Goal: Task Accomplishment & Management: Complete application form

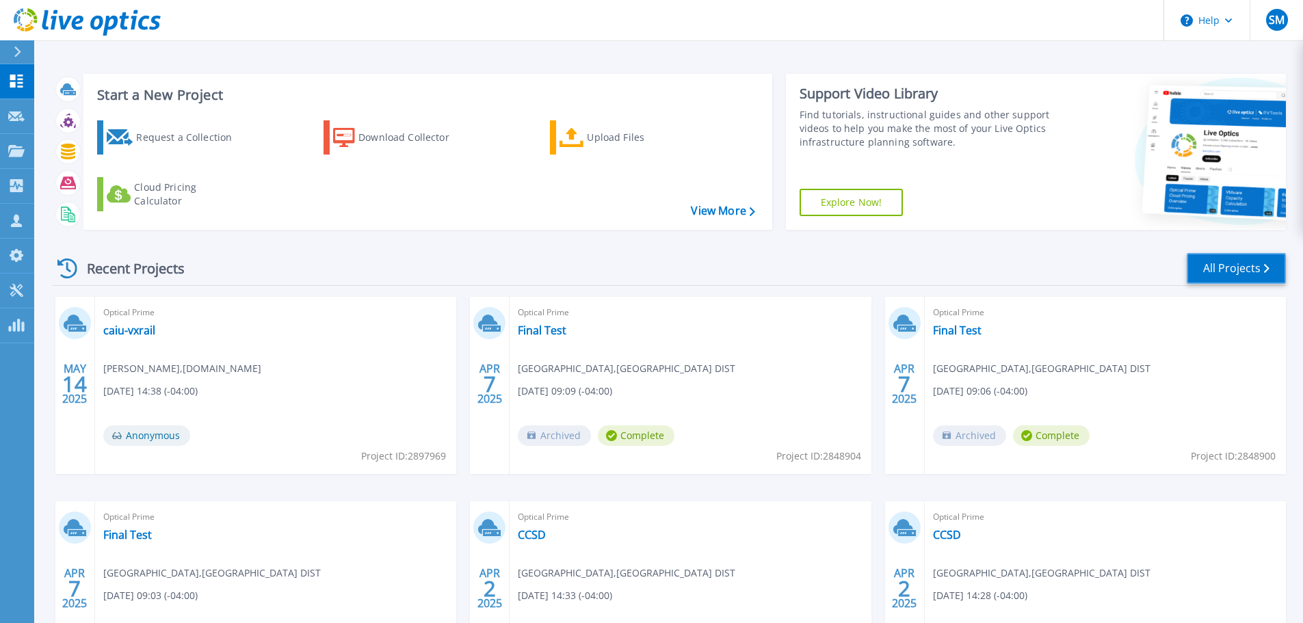
click at [1236, 271] on link "All Projects" at bounding box center [1236, 268] width 99 height 31
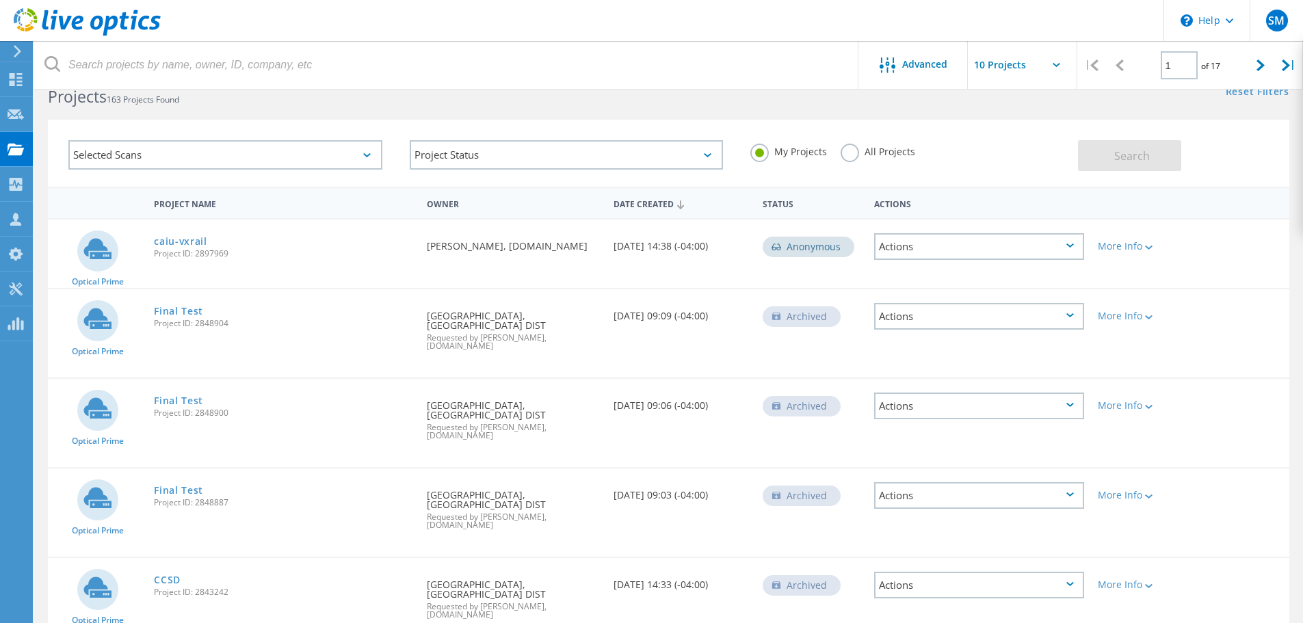
scroll to position [18, 0]
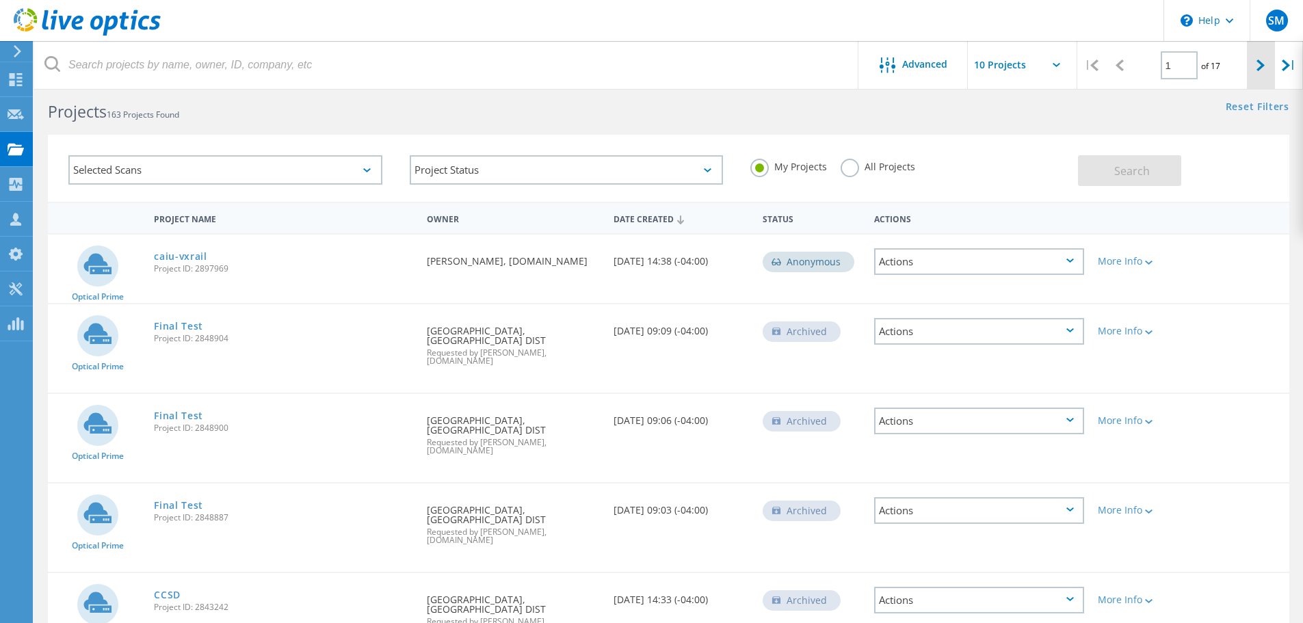
click at [1262, 68] on icon at bounding box center [1260, 66] width 8 height 12
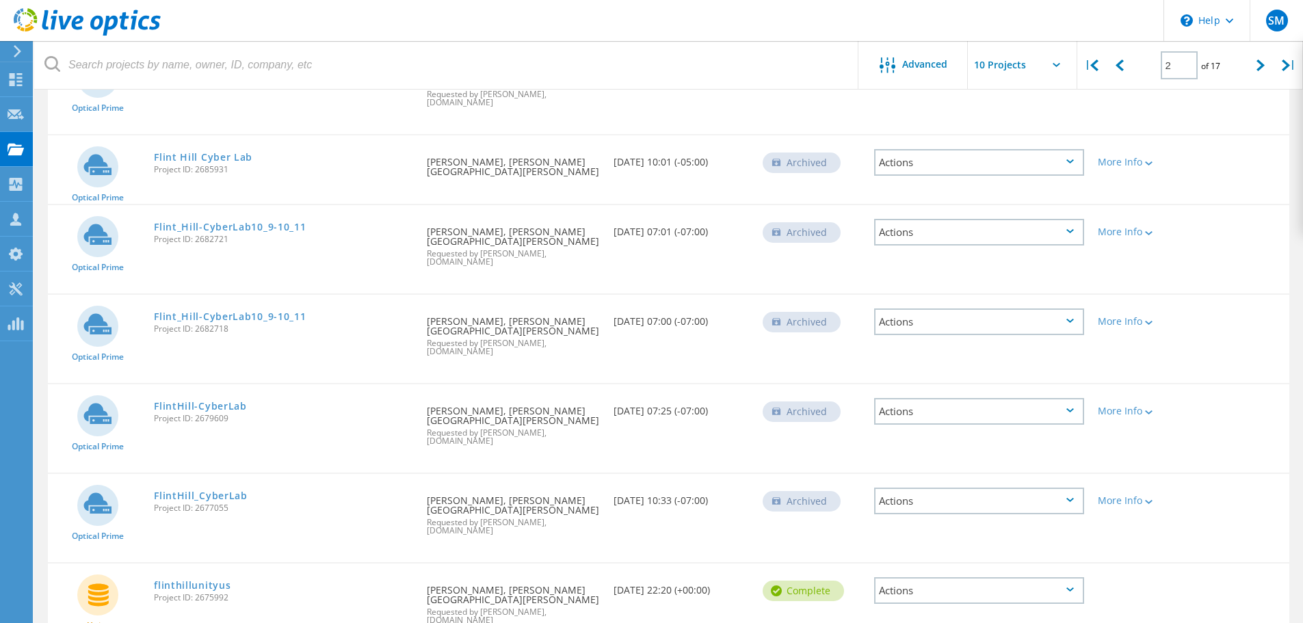
scroll to position [466, 0]
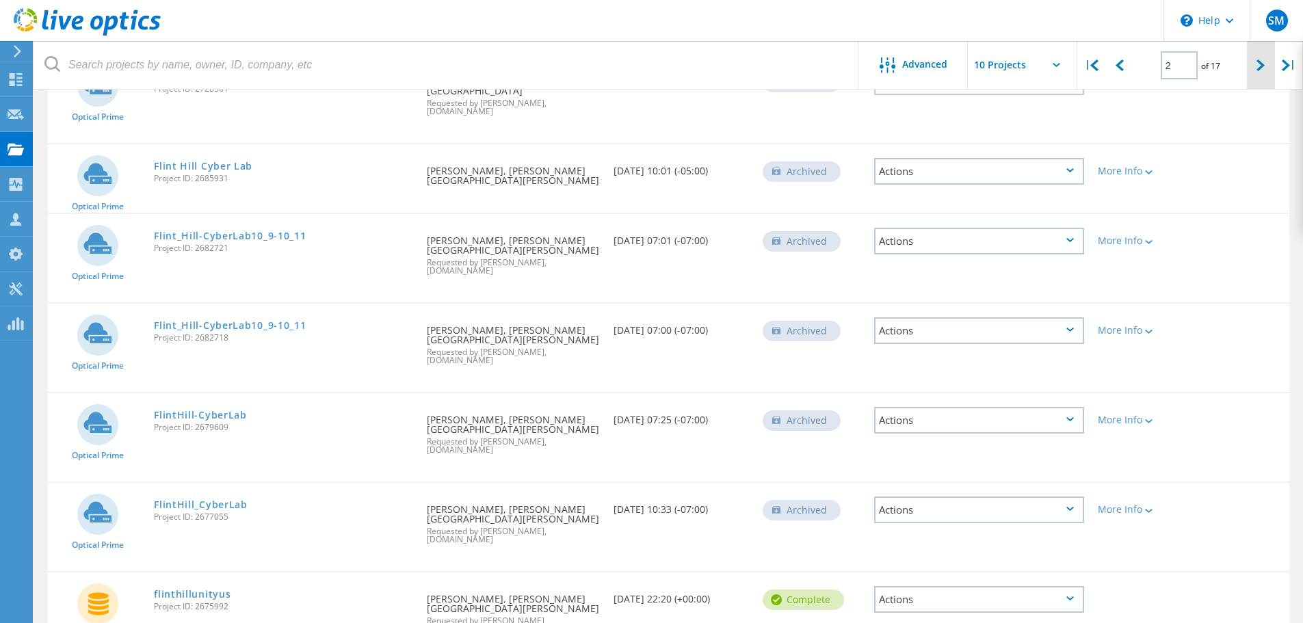
click at [1258, 66] on icon at bounding box center [1260, 66] width 8 height 12
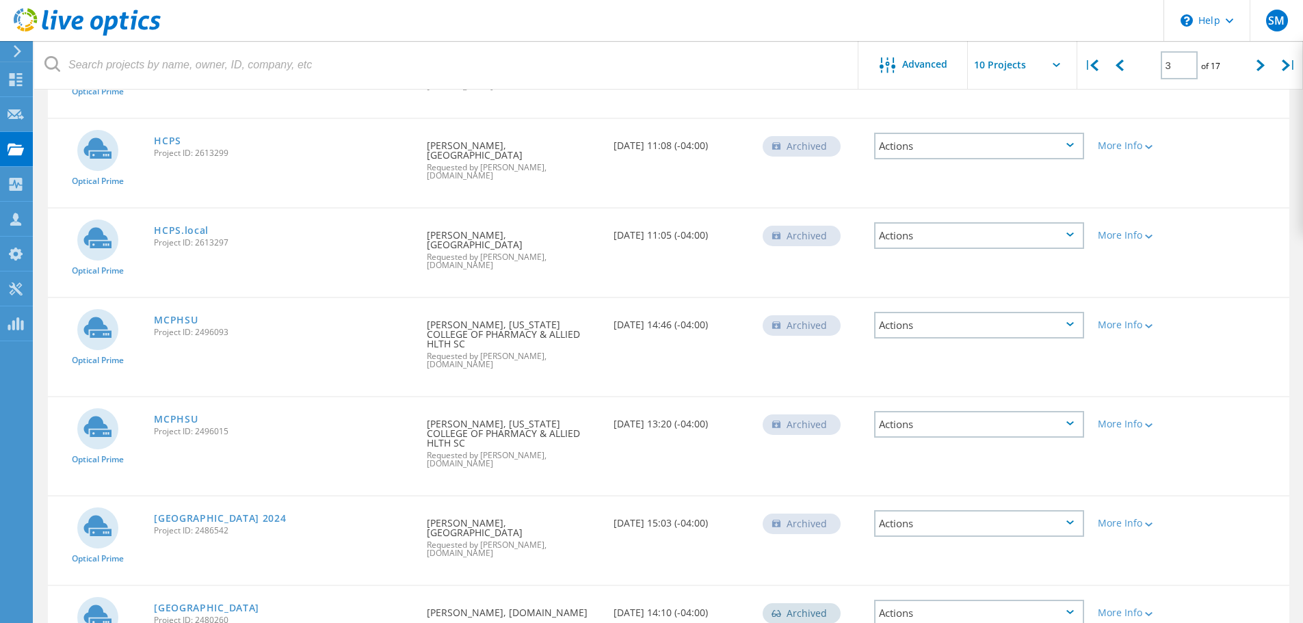
scroll to position [504, 0]
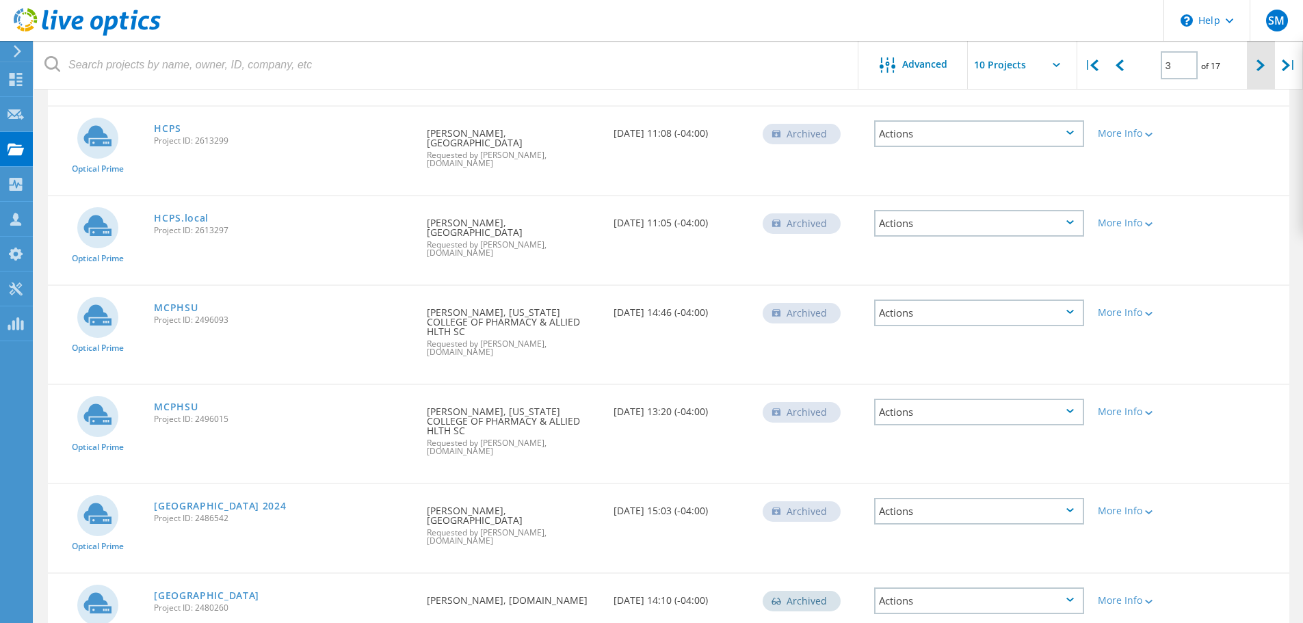
click at [1260, 66] on icon at bounding box center [1260, 66] width 8 height 12
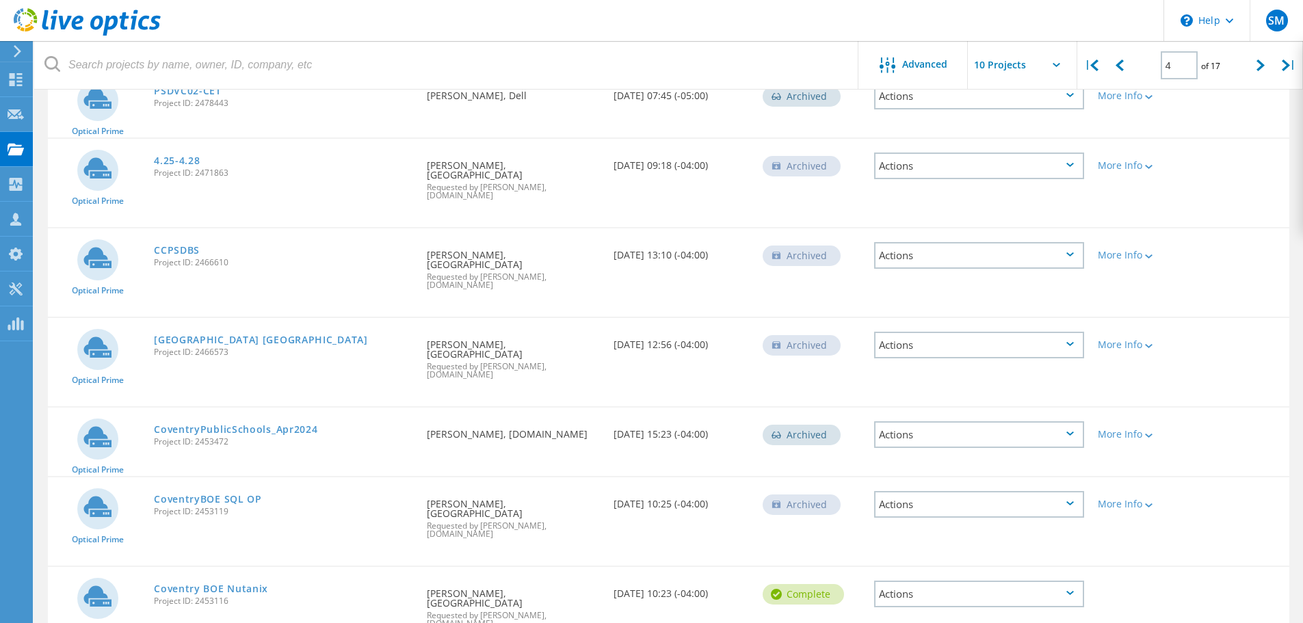
scroll to position [81, 0]
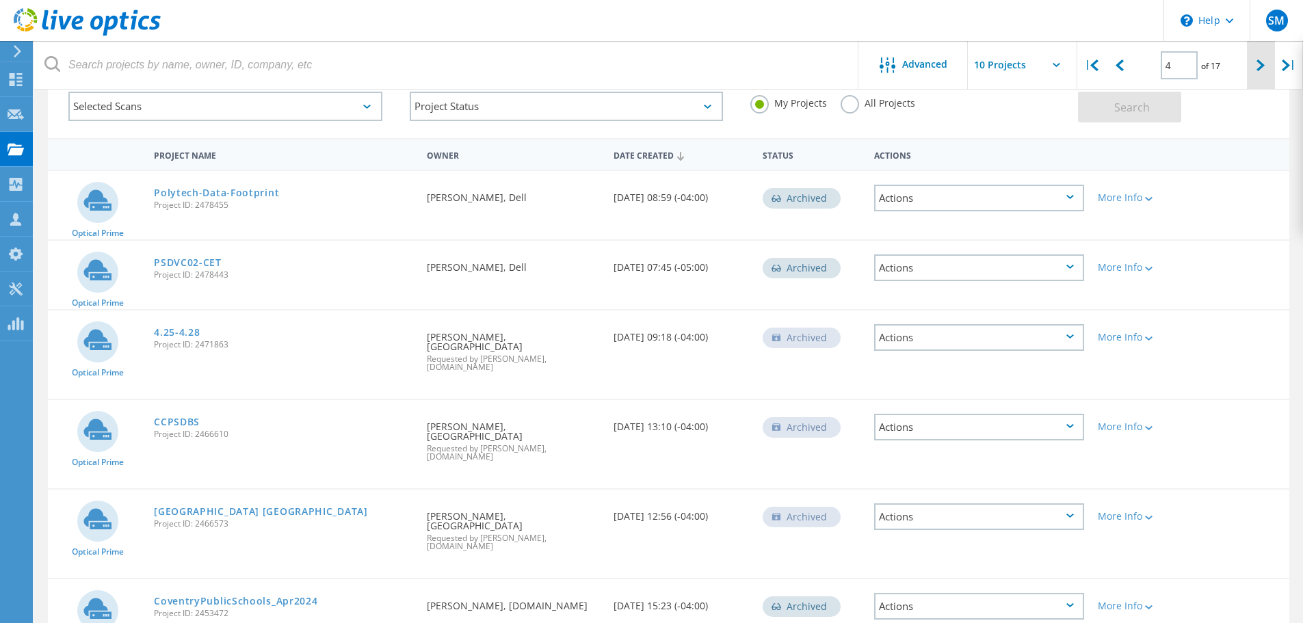
click at [1260, 67] on icon at bounding box center [1260, 66] width 8 height 12
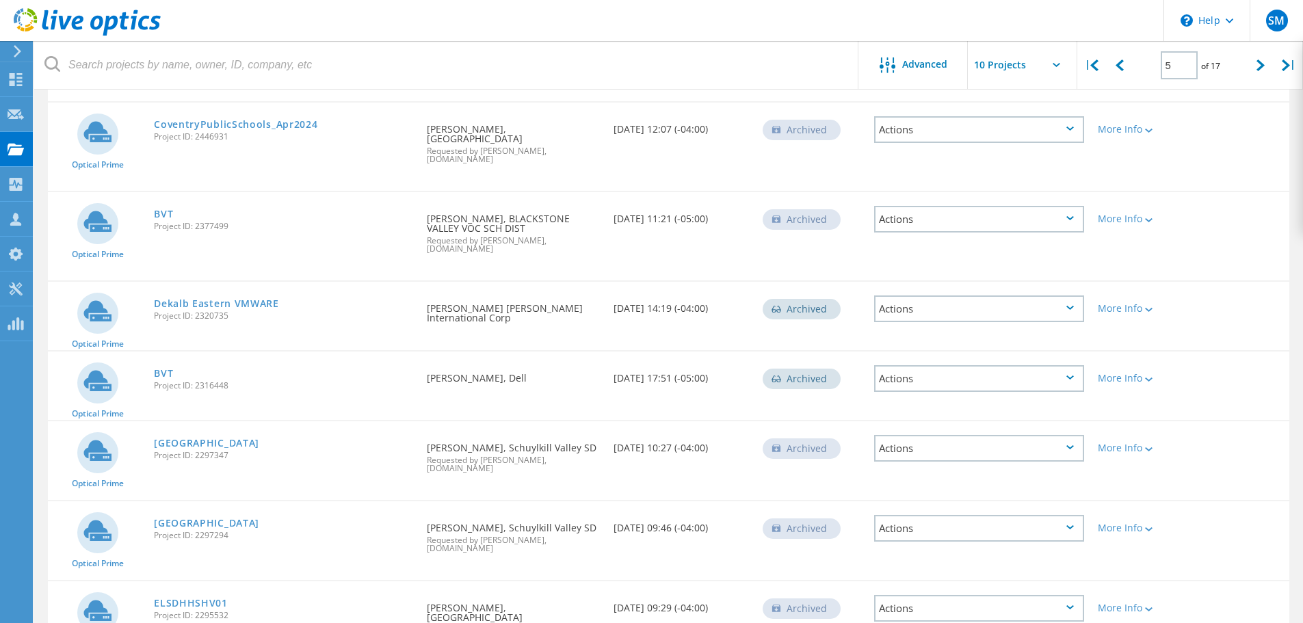
scroll to position [355, 0]
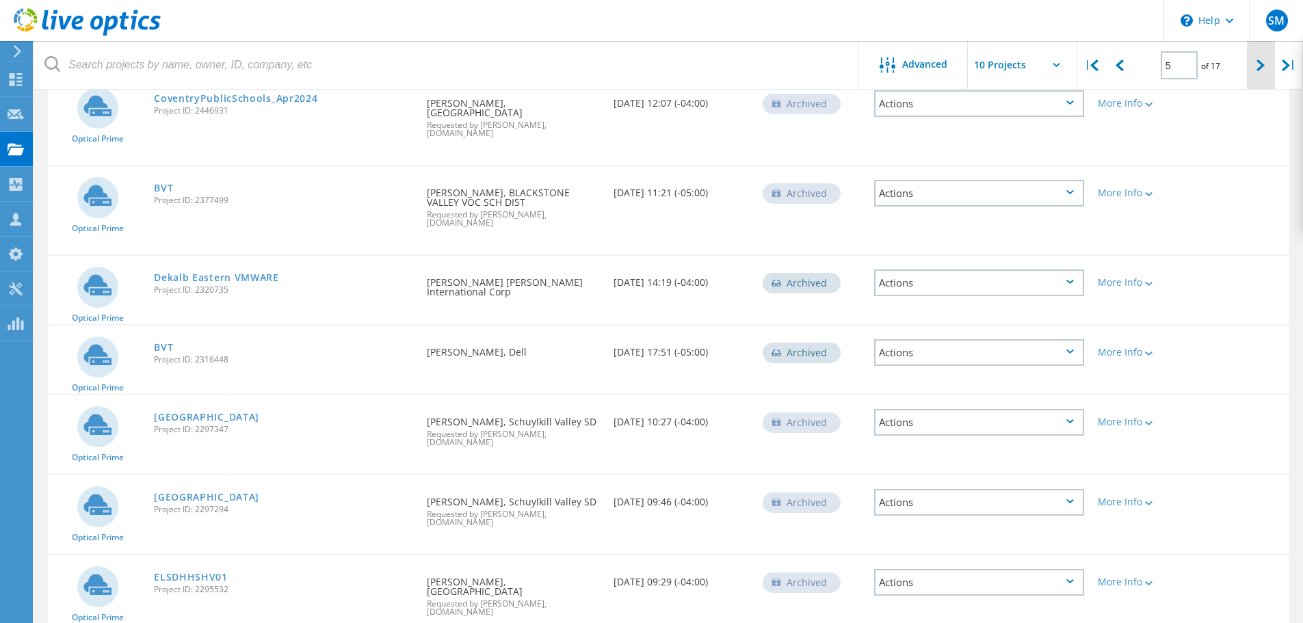
click at [1258, 67] on icon at bounding box center [1260, 66] width 8 height 12
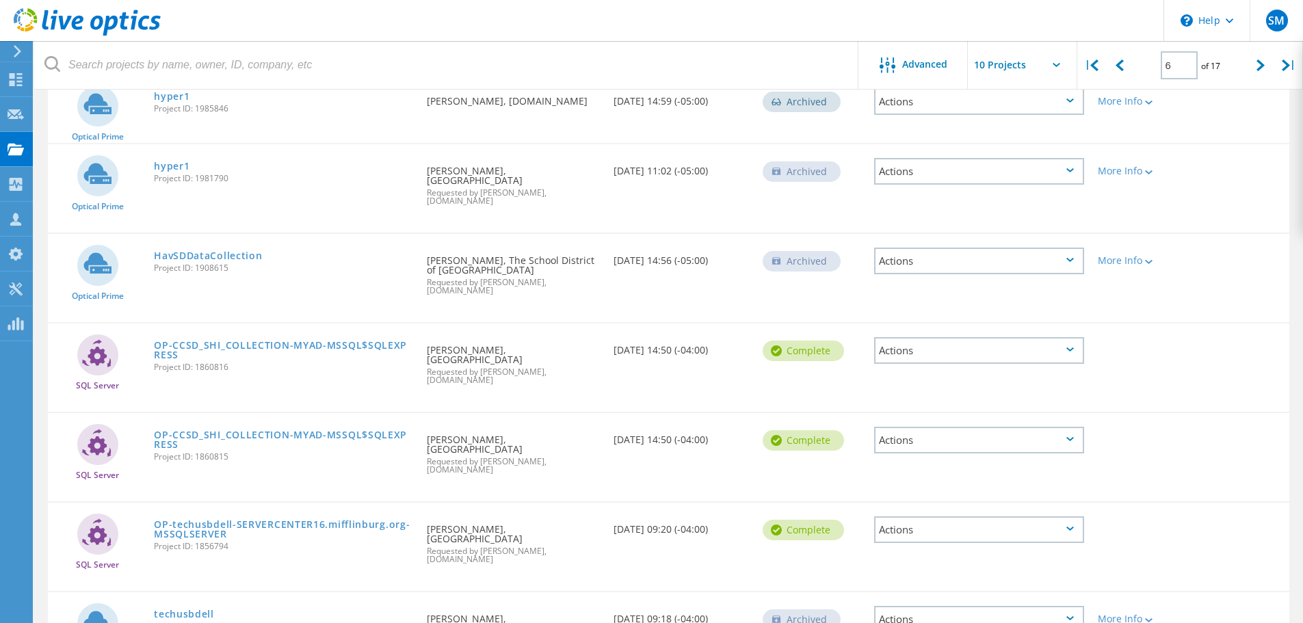
scroll to position [445, 0]
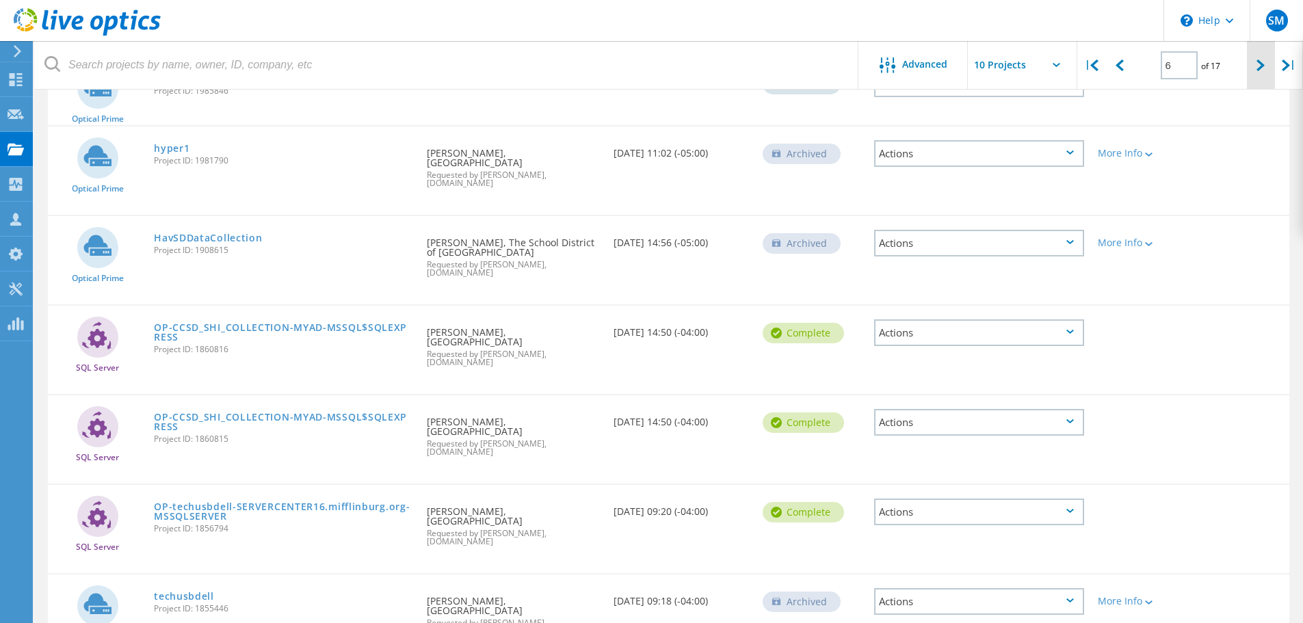
click at [1263, 69] on icon at bounding box center [1260, 66] width 8 height 12
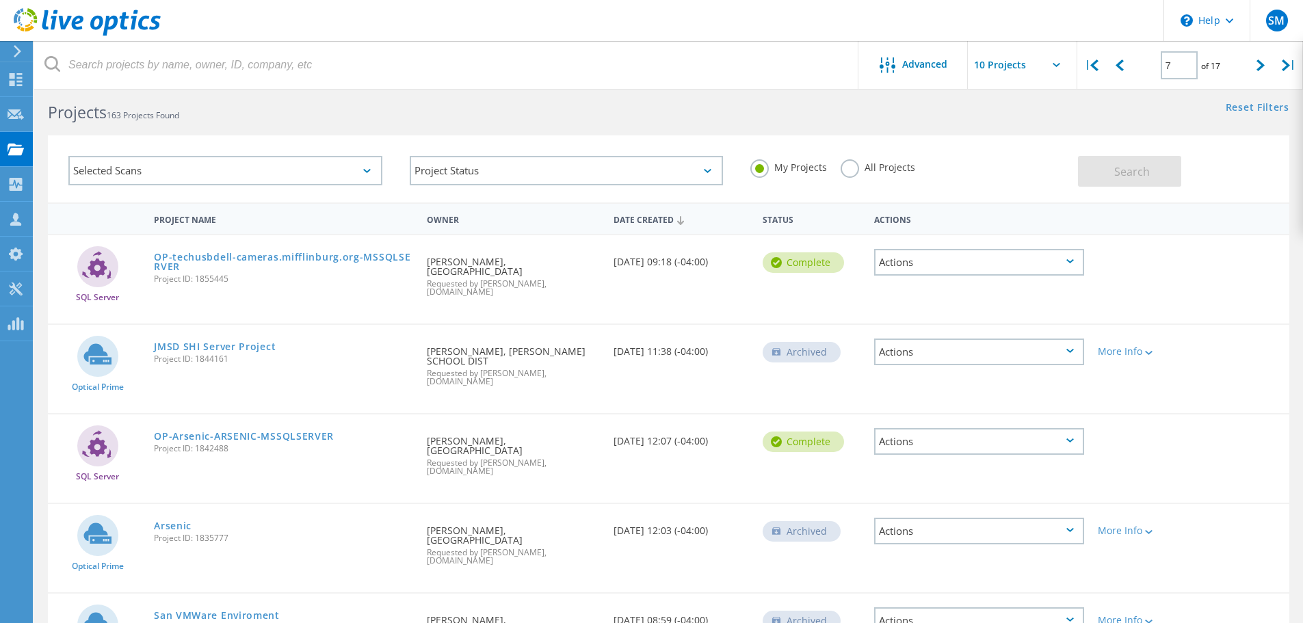
scroll to position [0, 0]
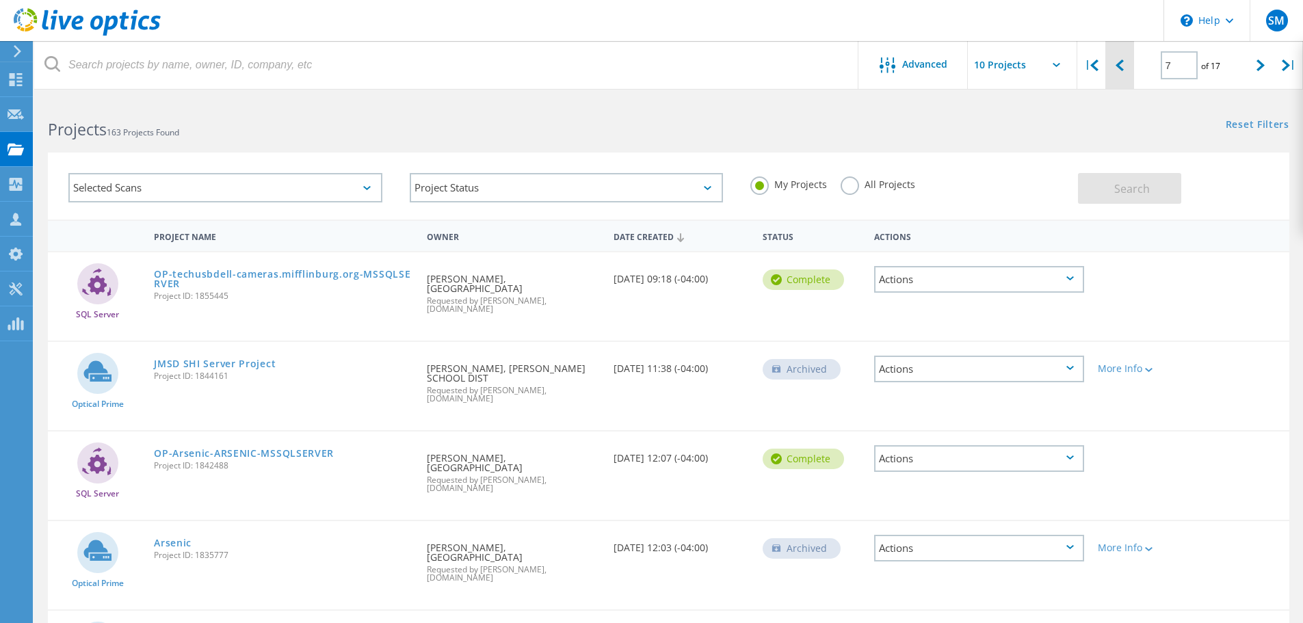
click at [1122, 67] on icon at bounding box center [1119, 66] width 8 height 12
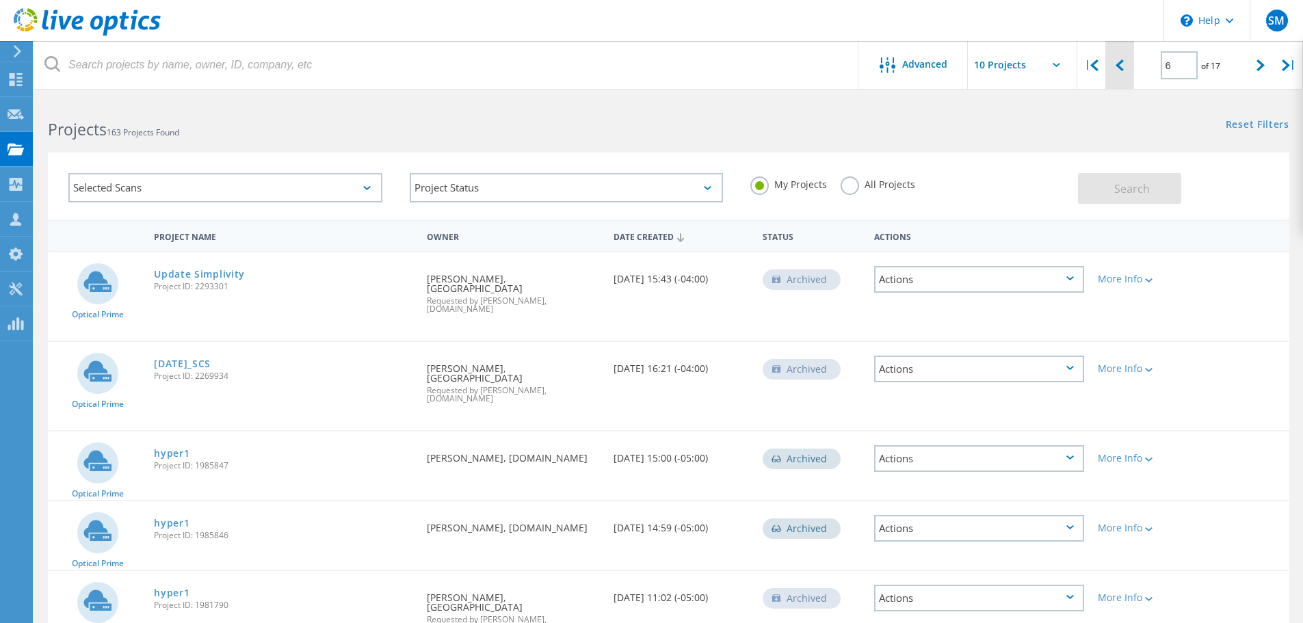
click at [1118, 68] on icon at bounding box center [1119, 66] width 8 height 12
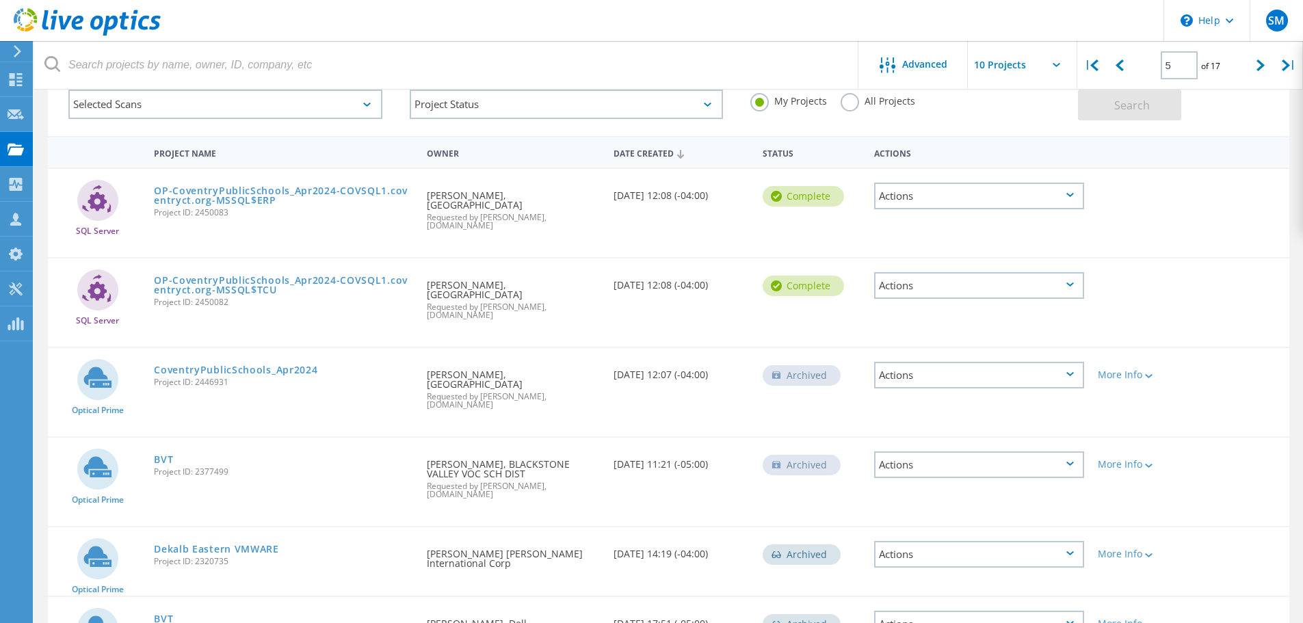
scroll to position [15, 0]
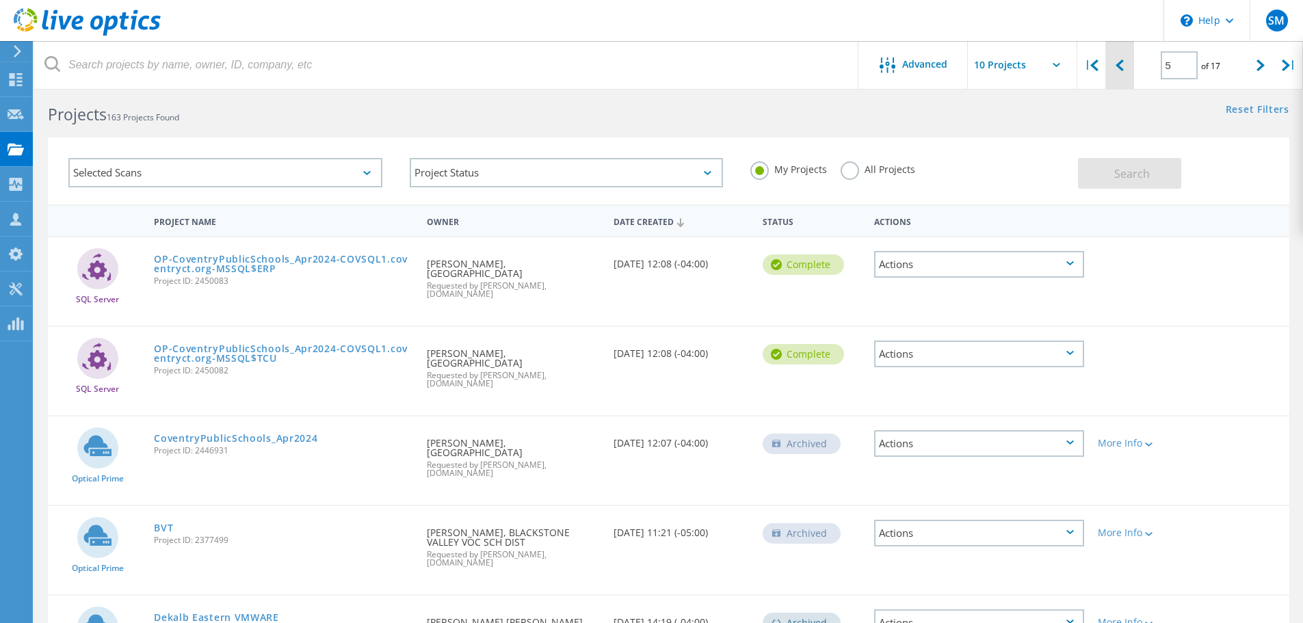
click at [1124, 68] on div at bounding box center [1119, 65] width 28 height 49
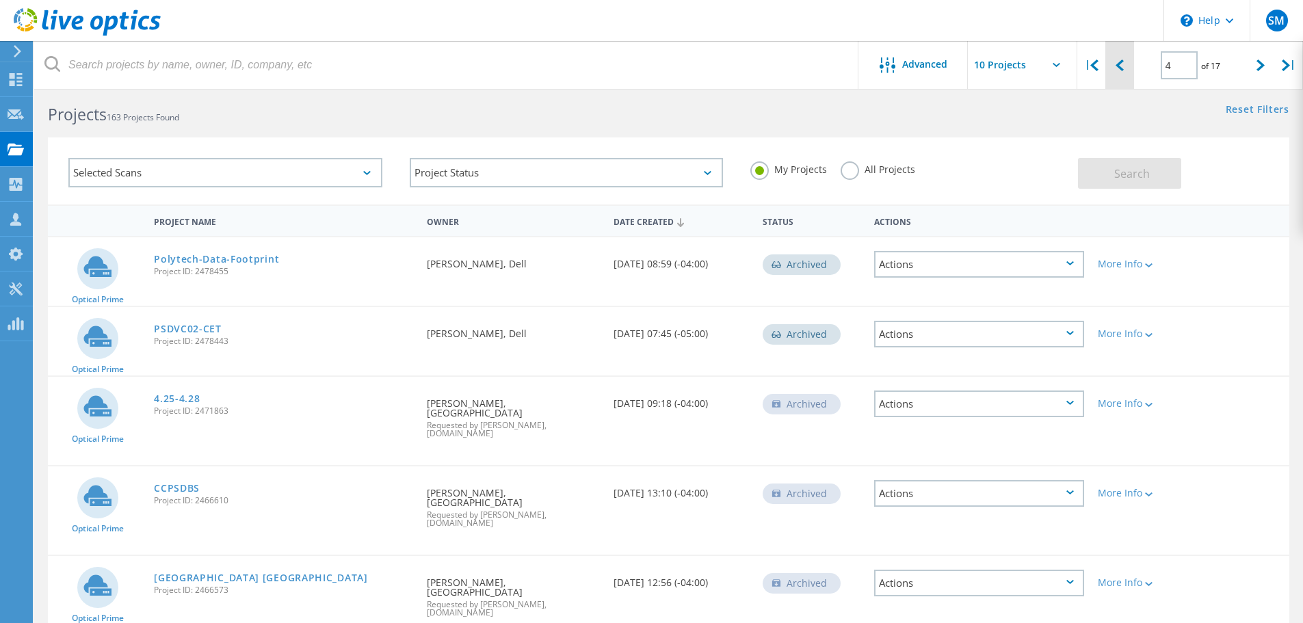
click at [1122, 66] on icon at bounding box center [1119, 66] width 8 height 12
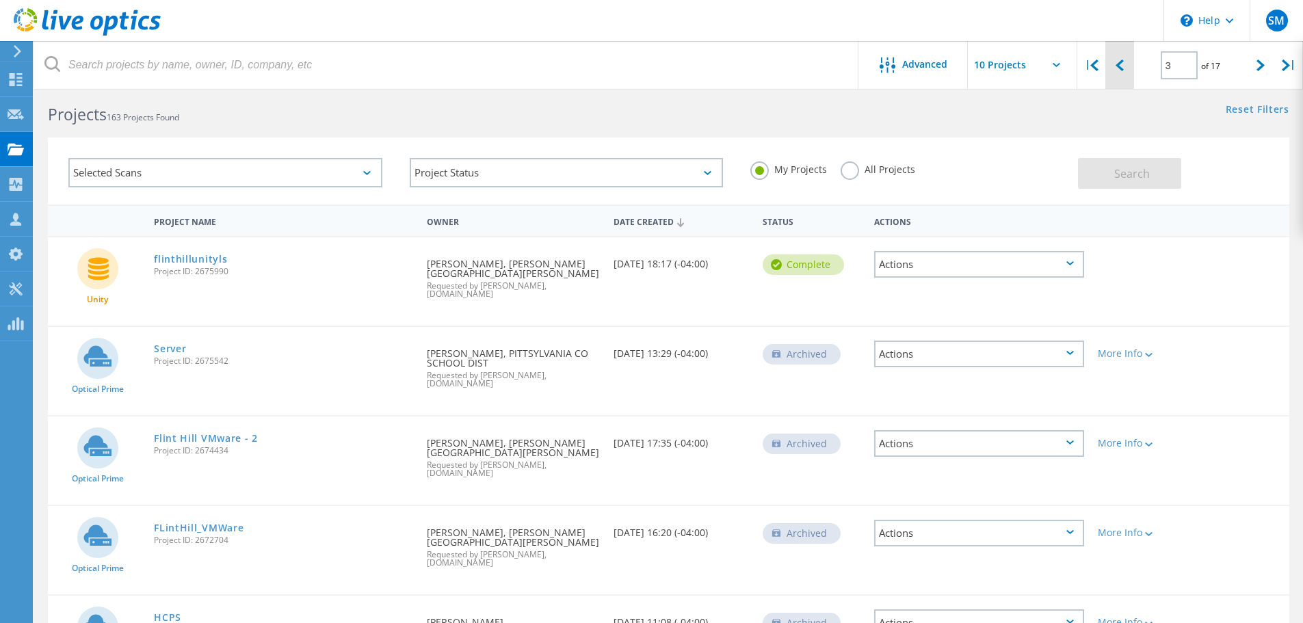
click at [1123, 64] on icon at bounding box center [1119, 66] width 8 height 12
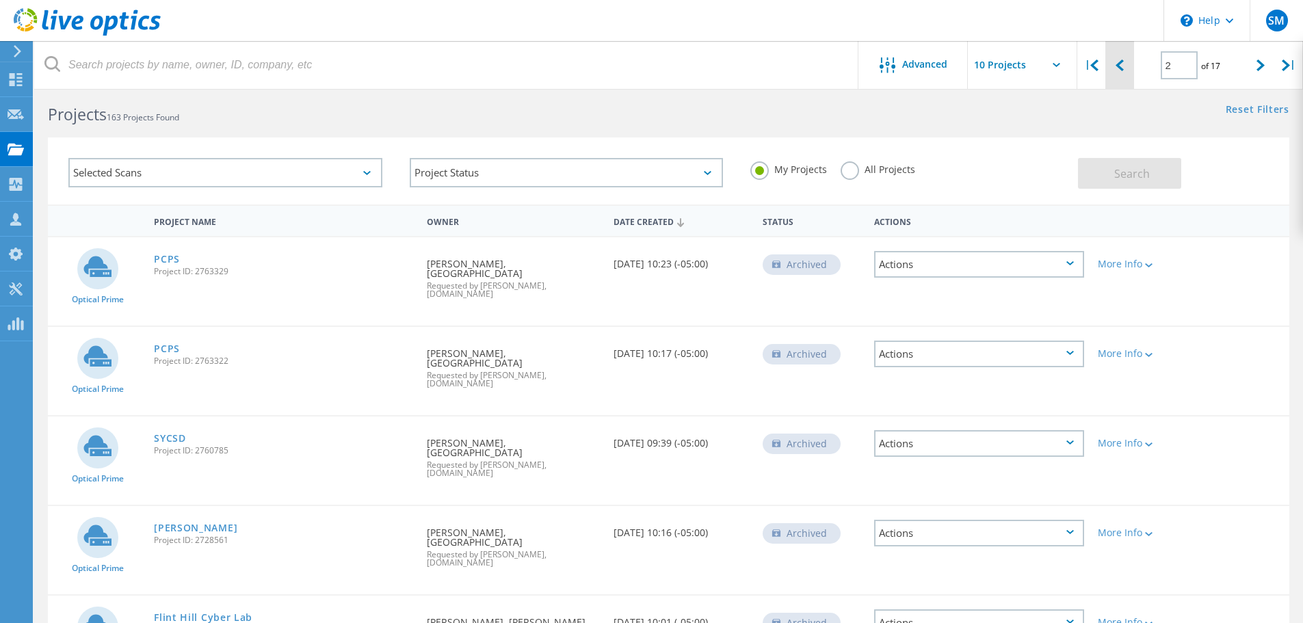
click at [1125, 67] on div at bounding box center [1119, 65] width 28 height 49
type input "1"
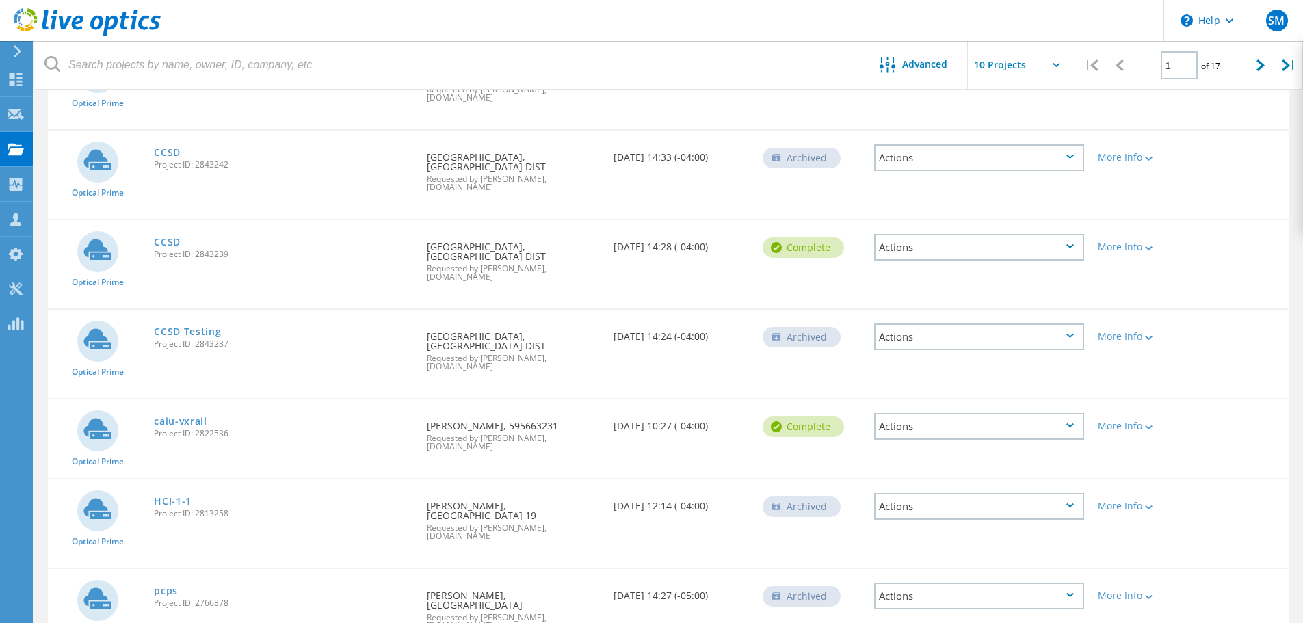
scroll to position [475, 0]
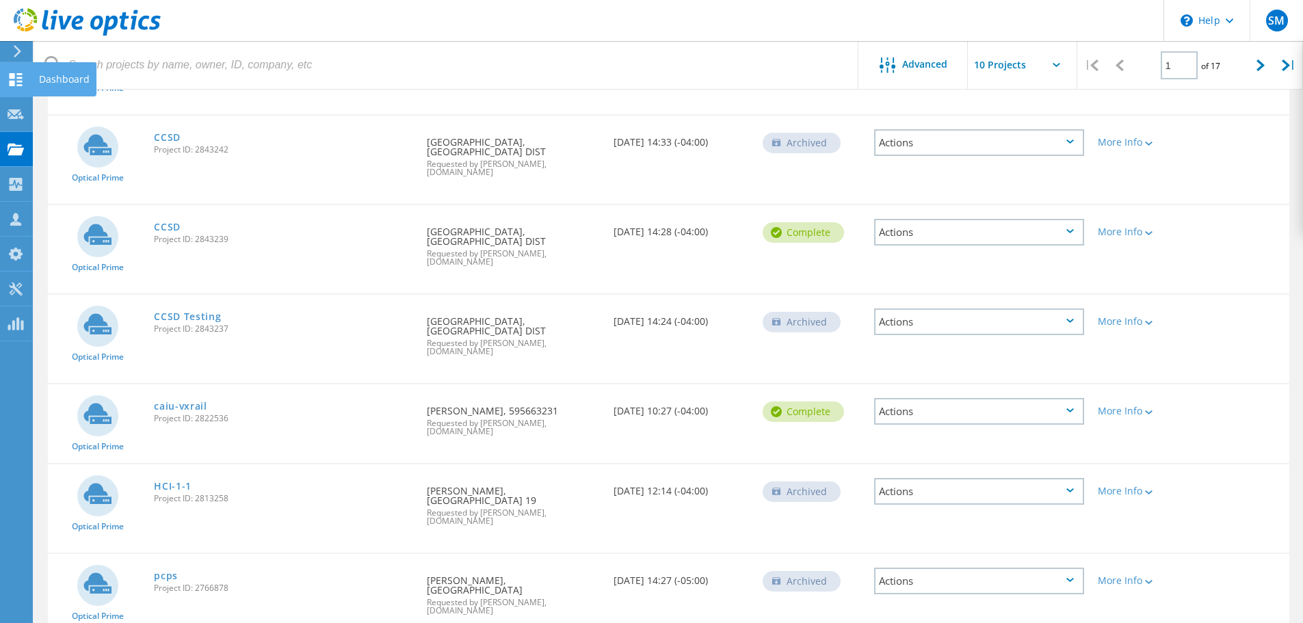
click at [78, 75] on div "Dashboard" at bounding box center [64, 80] width 51 height 10
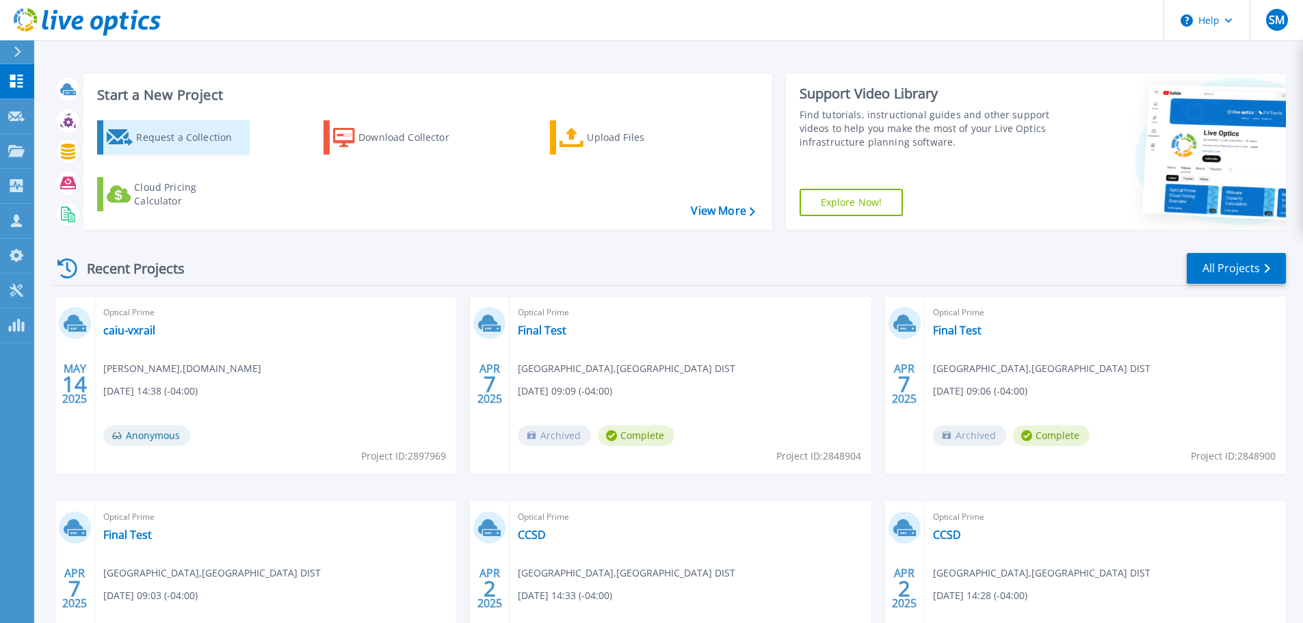
click at [196, 137] on div "Request a Collection" at bounding box center [190, 137] width 109 height 27
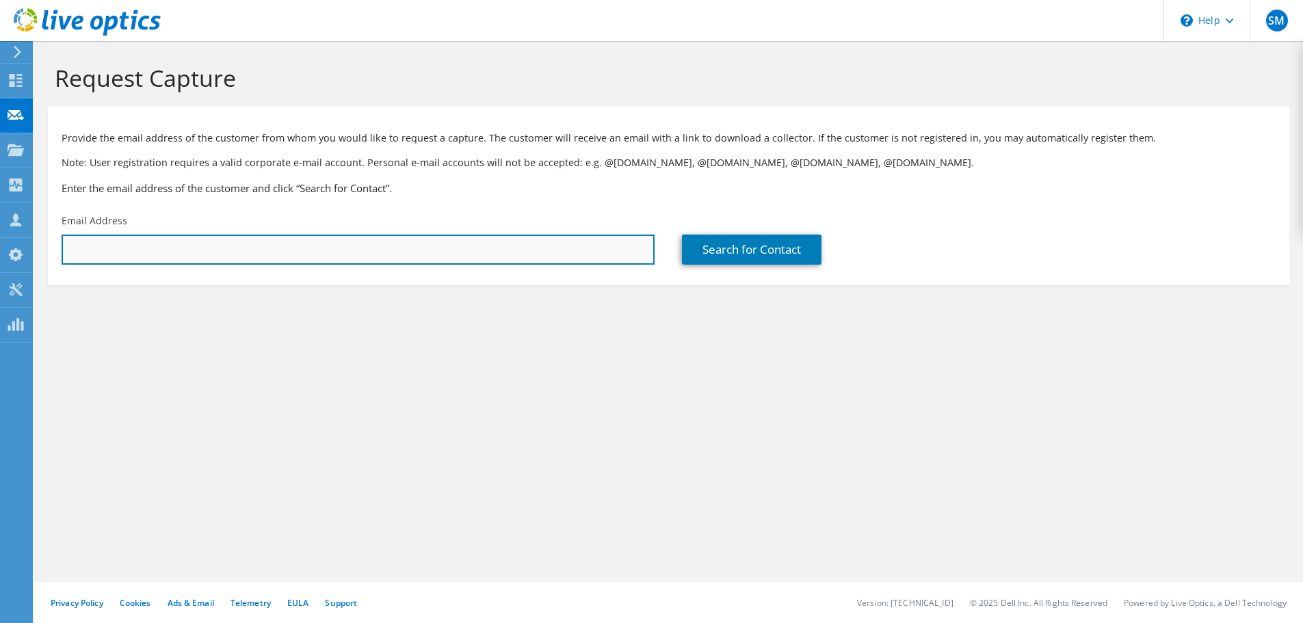
click at [430, 253] on input "text" at bounding box center [358, 250] width 593 height 30
paste input "ksweeney@centralcatholichs.com"
type input "ksweeney@centralcatholichs.com"
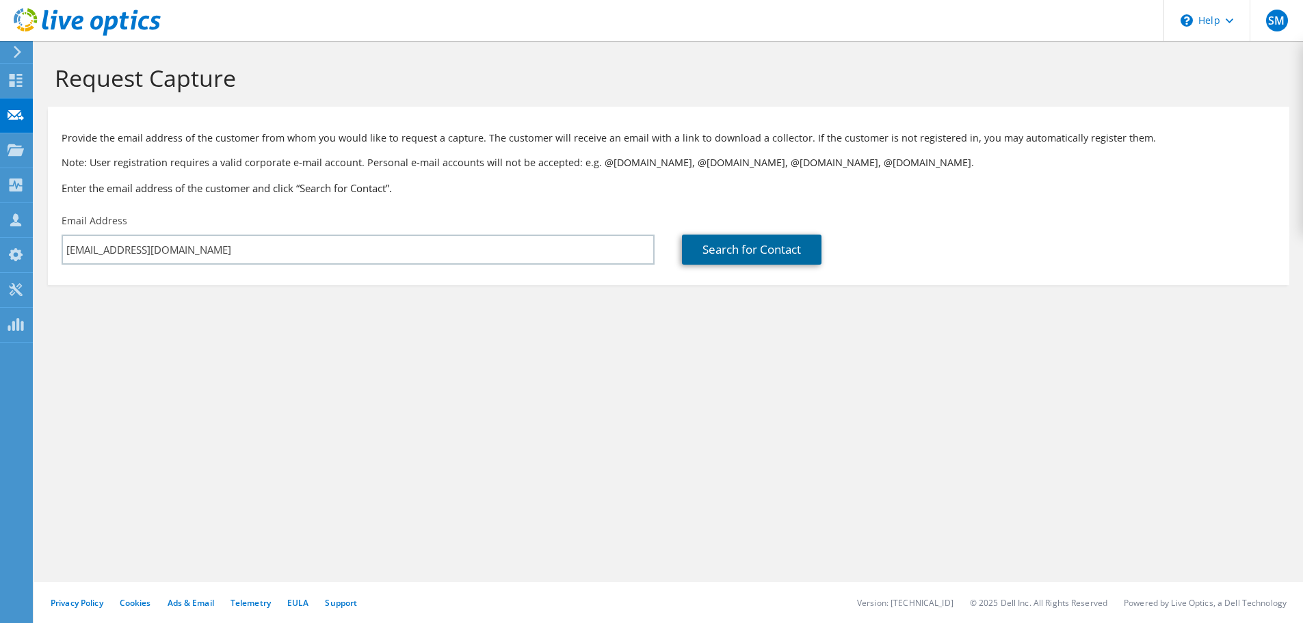
click at [730, 243] on link "Search for Contact" at bounding box center [752, 250] width 140 height 30
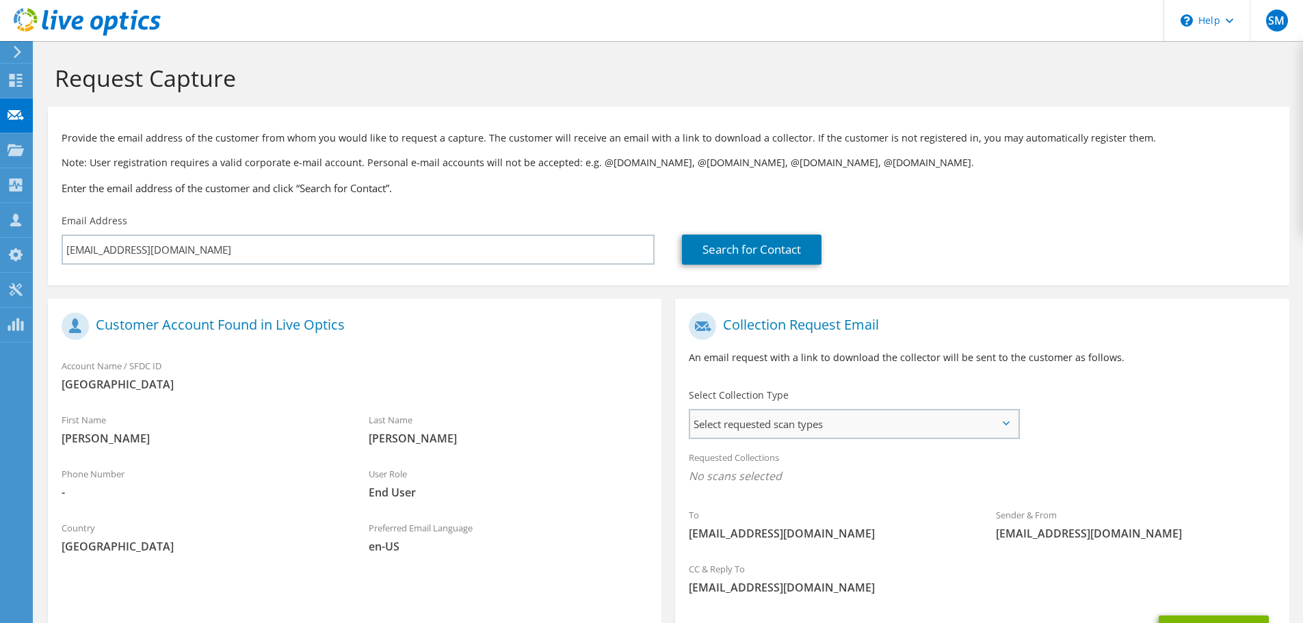
click at [1006, 426] on span "Select requested scan types" at bounding box center [854, 423] width 328 height 27
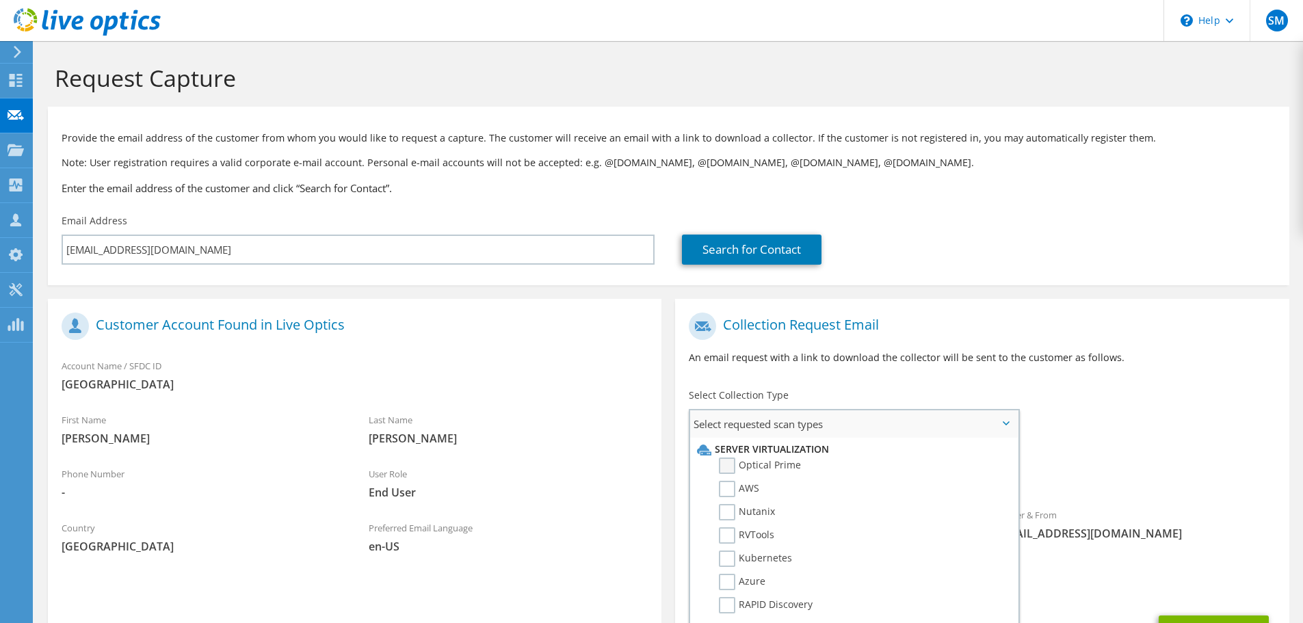
click at [724, 462] on label "Optical Prime" at bounding box center [760, 466] width 82 height 16
click at [0, 0] on input "Optical Prime" at bounding box center [0, 0] width 0 height 0
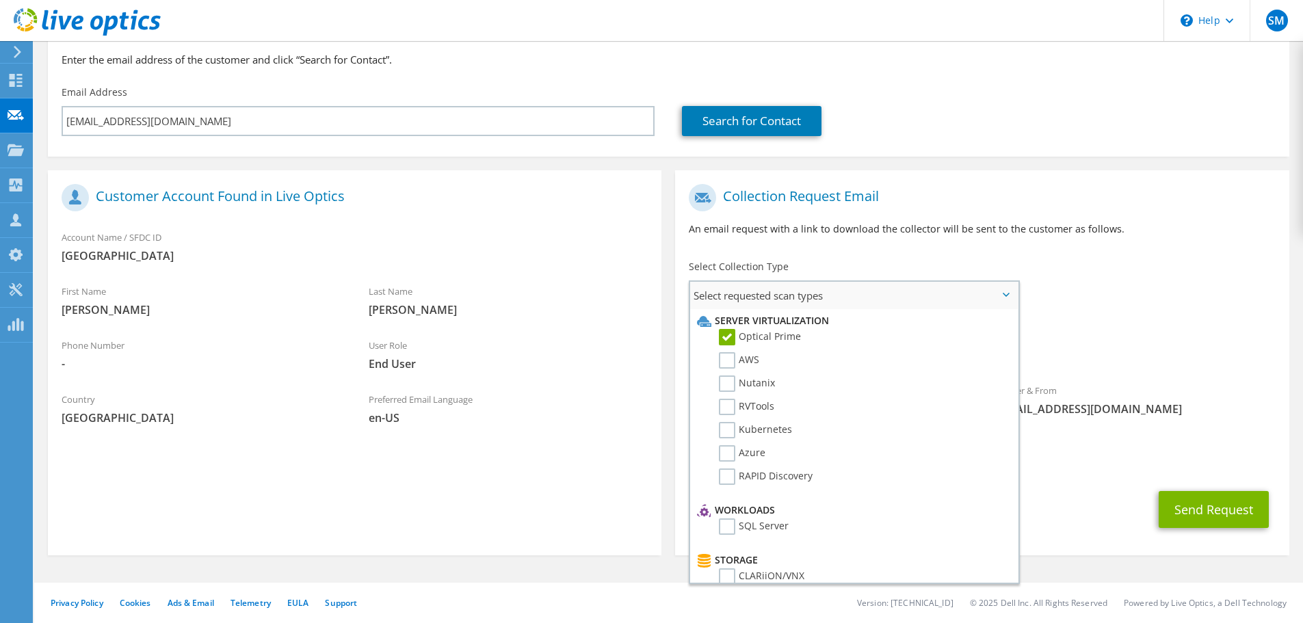
scroll to position [129, 0]
click at [727, 529] on label "SQL Server" at bounding box center [754, 526] width 70 height 16
click at [0, 0] on input "SQL Server" at bounding box center [0, 0] width 0 height 0
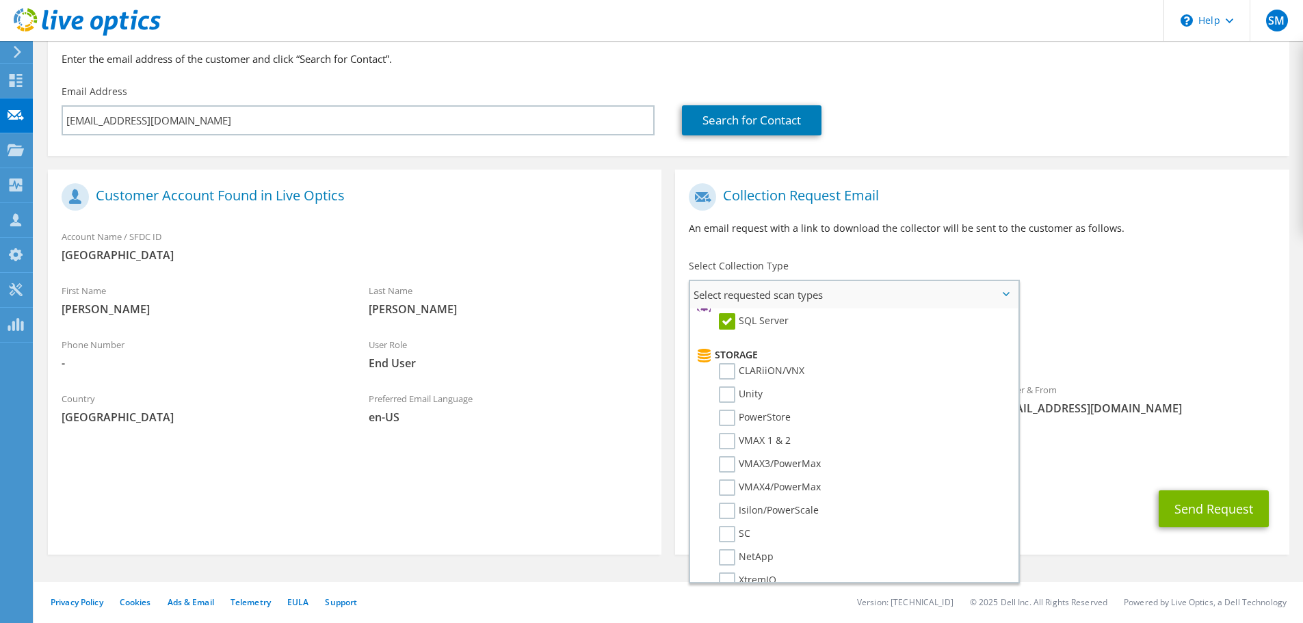
scroll to position [205, 0]
click at [726, 392] on label "Unity" at bounding box center [741, 394] width 44 height 16
click at [0, 0] on input "Unity" at bounding box center [0, 0] width 0 height 0
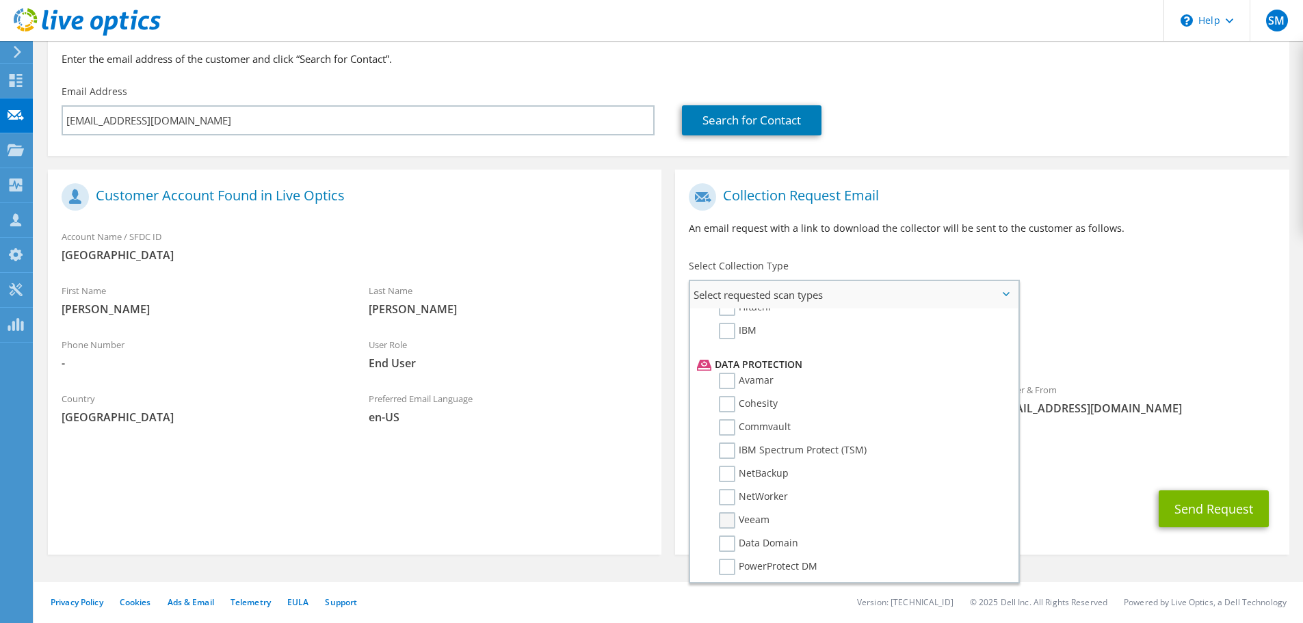
click at [725, 522] on label "Veeam" at bounding box center [744, 520] width 51 height 16
click at [0, 0] on input "Veeam" at bounding box center [0, 0] width 0 height 0
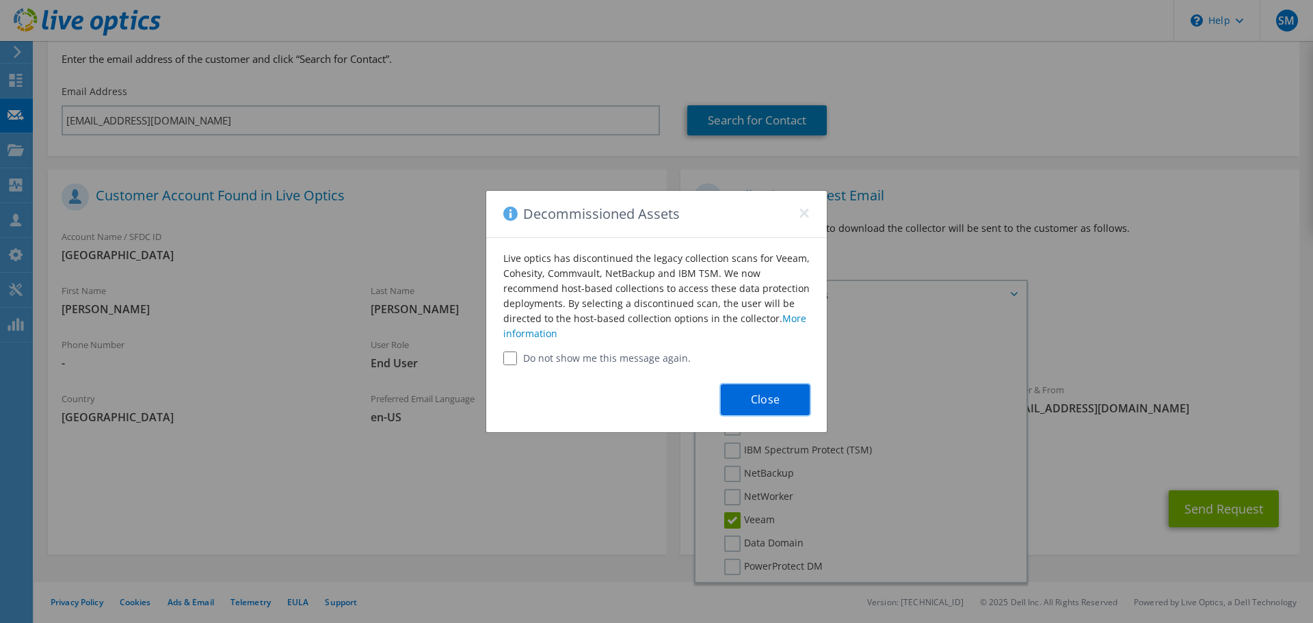
click at [765, 401] on button "Close" at bounding box center [765, 399] width 89 height 31
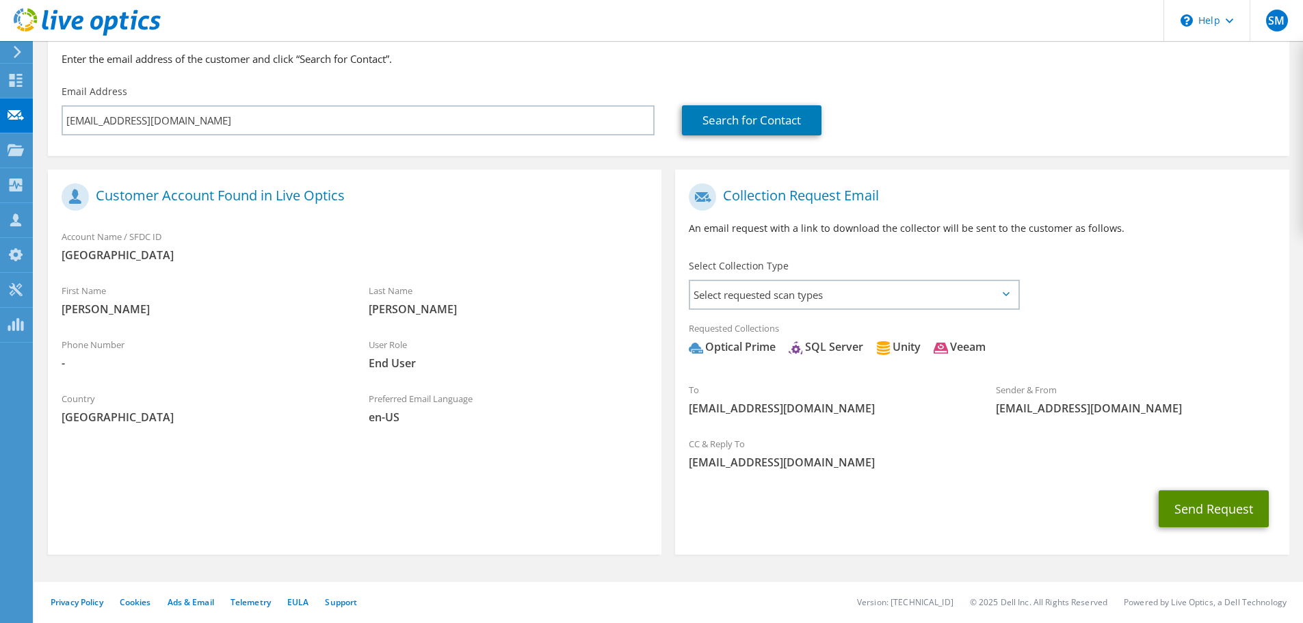
click at [1218, 509] on button "Send Request" at bounding box center [1214, 508] width 110 height 37
